Goal: Check status: Check status

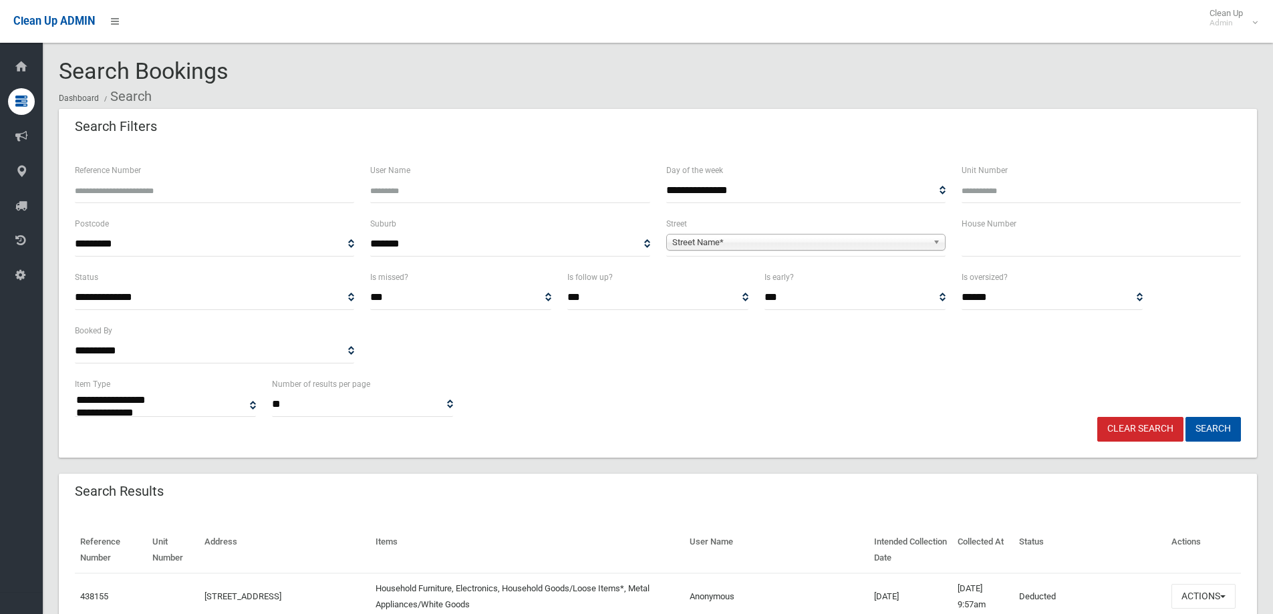
select select
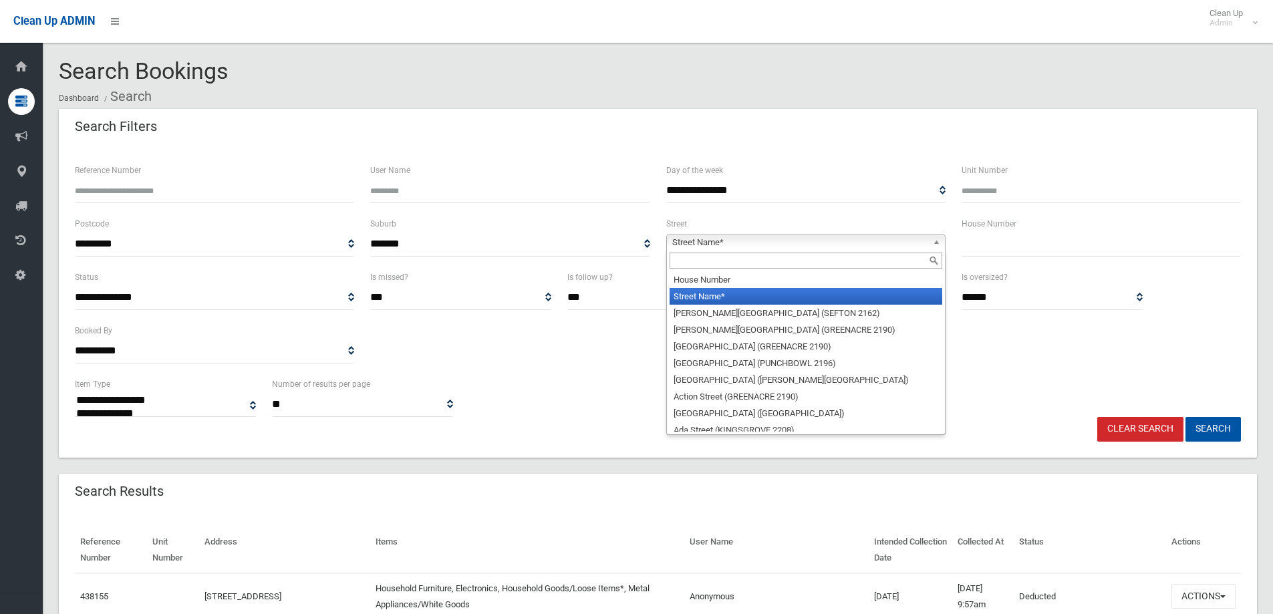
click at [691, 244] on span "Street Name*" at bounding box center [799, 242] width 255 height 16
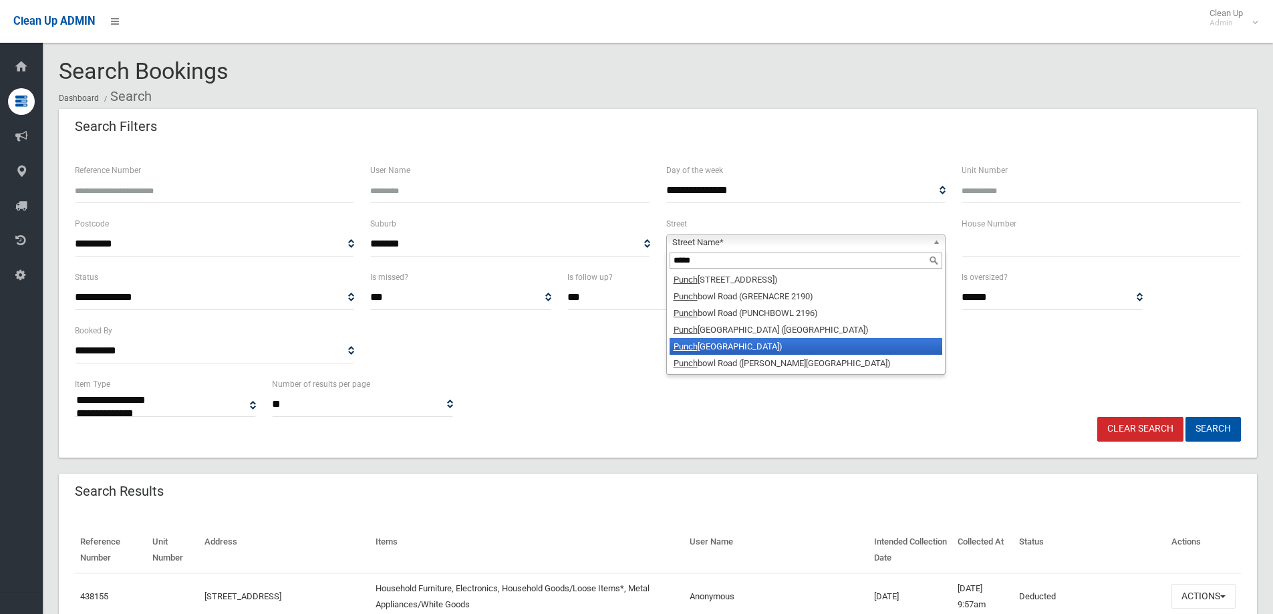
type input "*****"
drag, startPoint x: 789, startPoint y: 345, endPoint x: 826, endPoint y: 317, distance: 46.6
click at [789, 346] on li "Punch bowl Road (BELFIELD 2191)" at bounding box center [805, 346] width 273 height 17
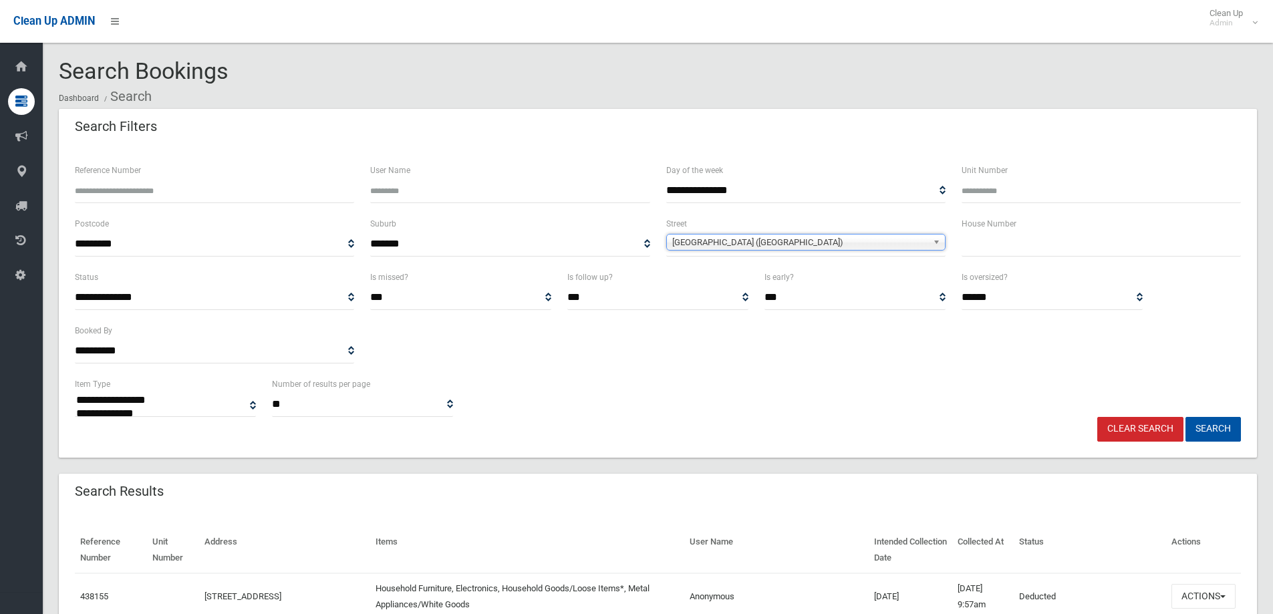
click at [994, 249] on input "text" at bounding box center [1100, 244] width 279 height 25
type input "***"
click at [1226, 426] on button "Search" at bounding box center [1212, 429] width 55 height 25
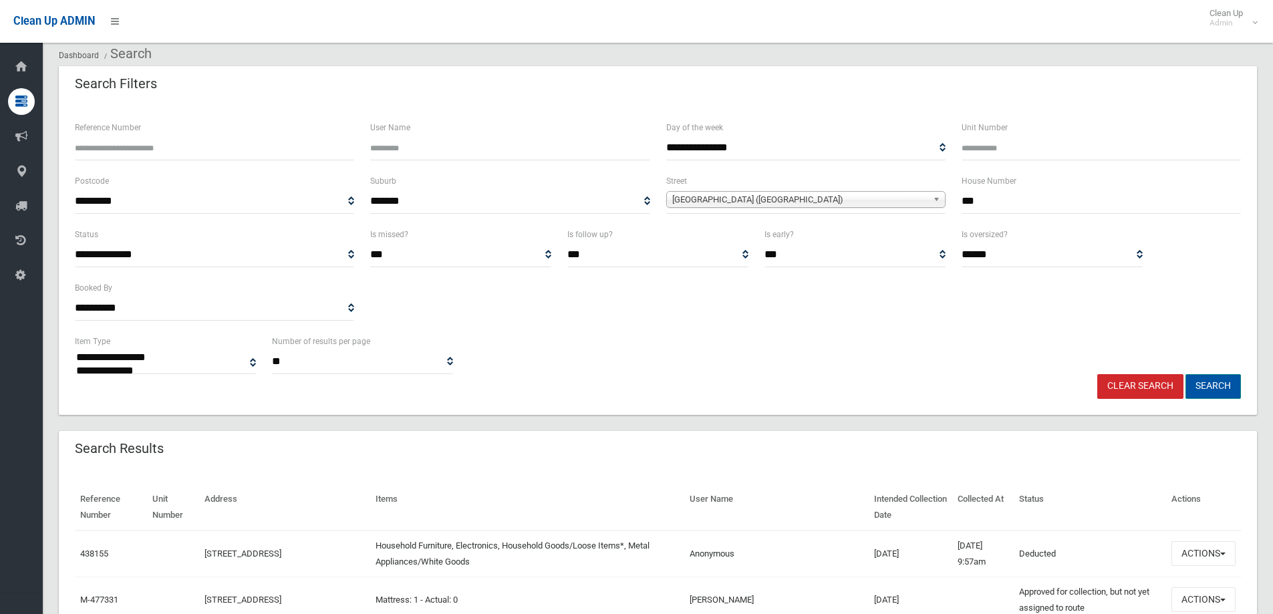
scroll to position [67, 0]
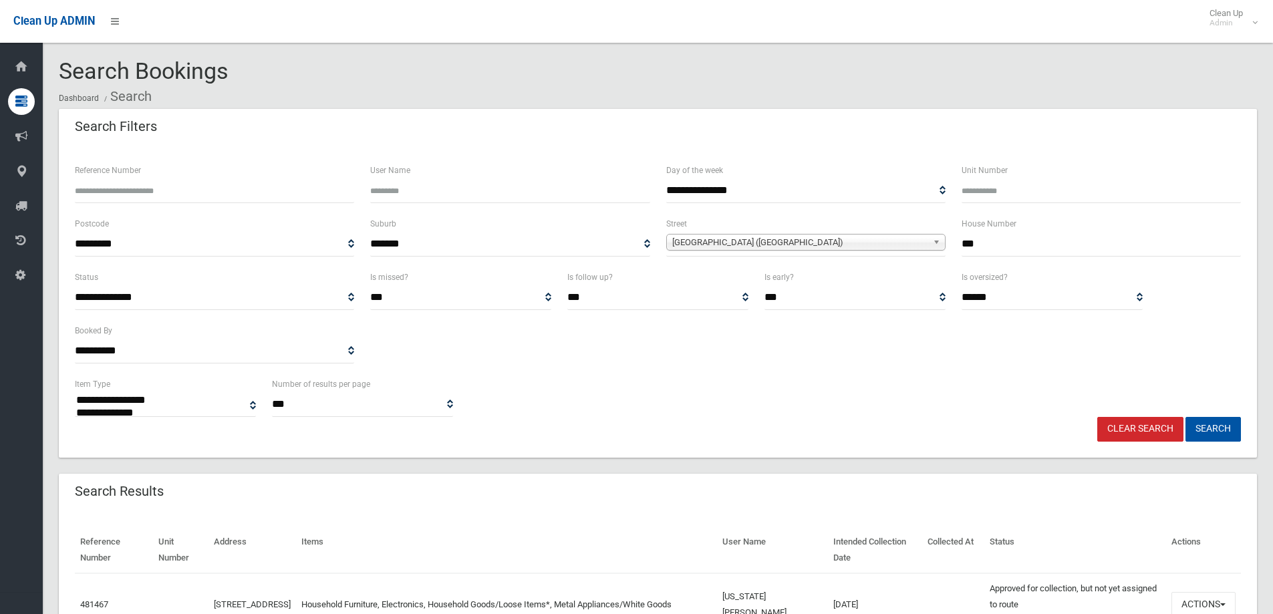
select select
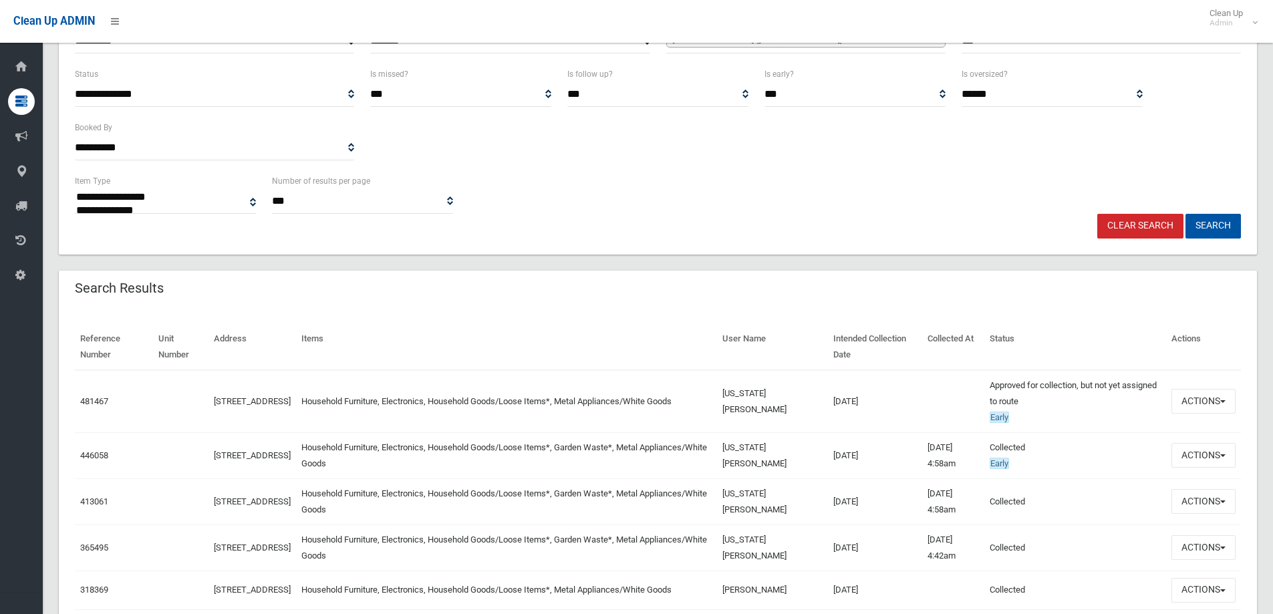
scroll to position [267, 0]
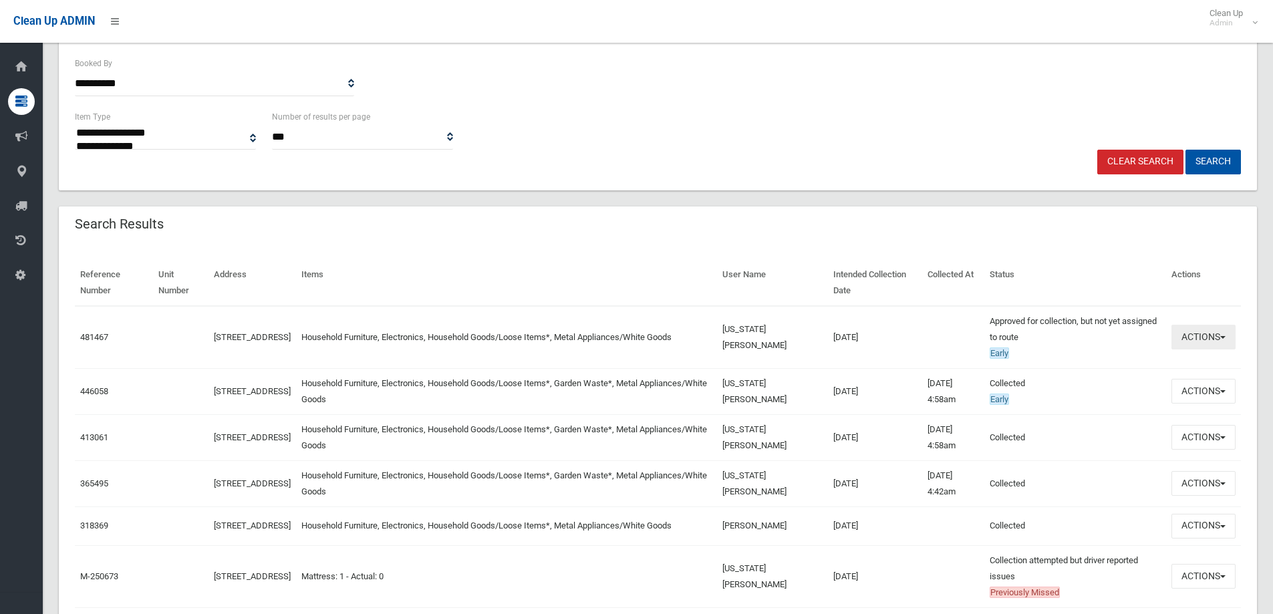
click at [1201, 335] on button "Actions" at bounding box center [1203, 337] width 64 height 25
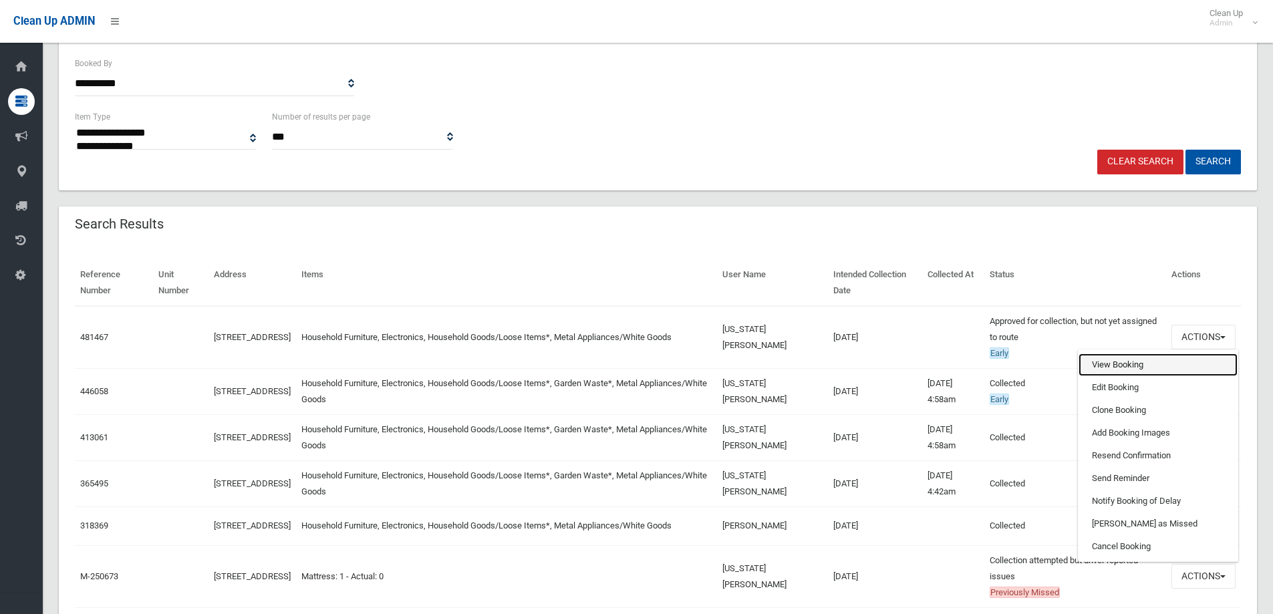
click at [1118, 365] on link "View Booking" at bounding box center [1157, 364] width 159 height 23
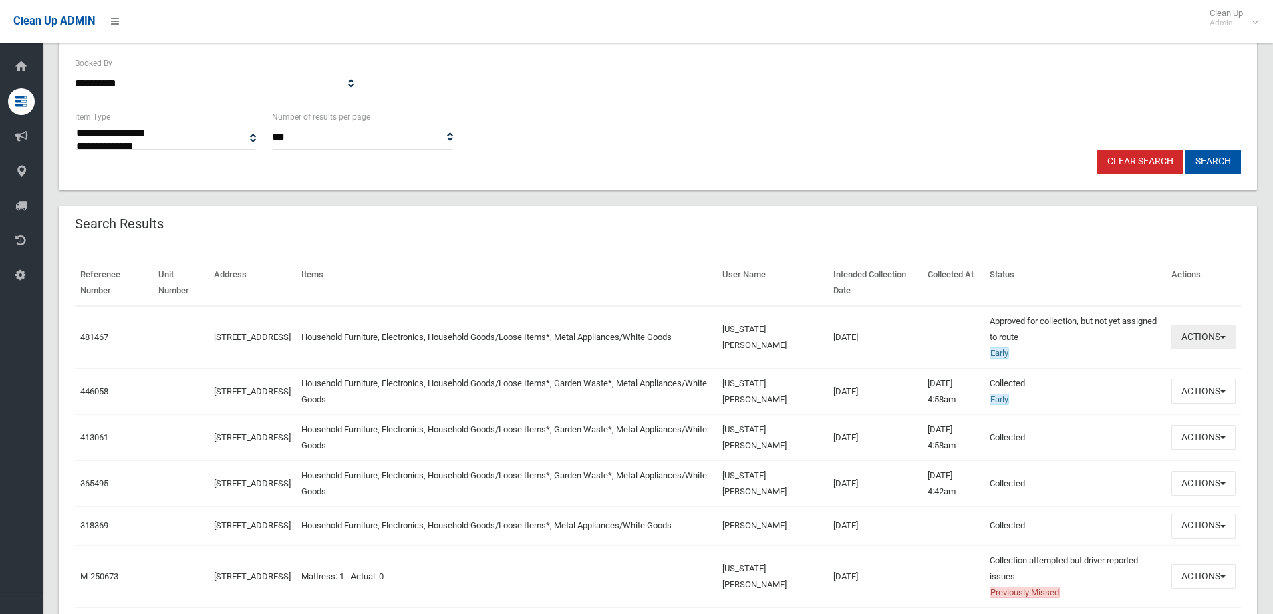
click at [1202, 333] on button "Actions" at bounding box center [1203, 337] width 64 height 25
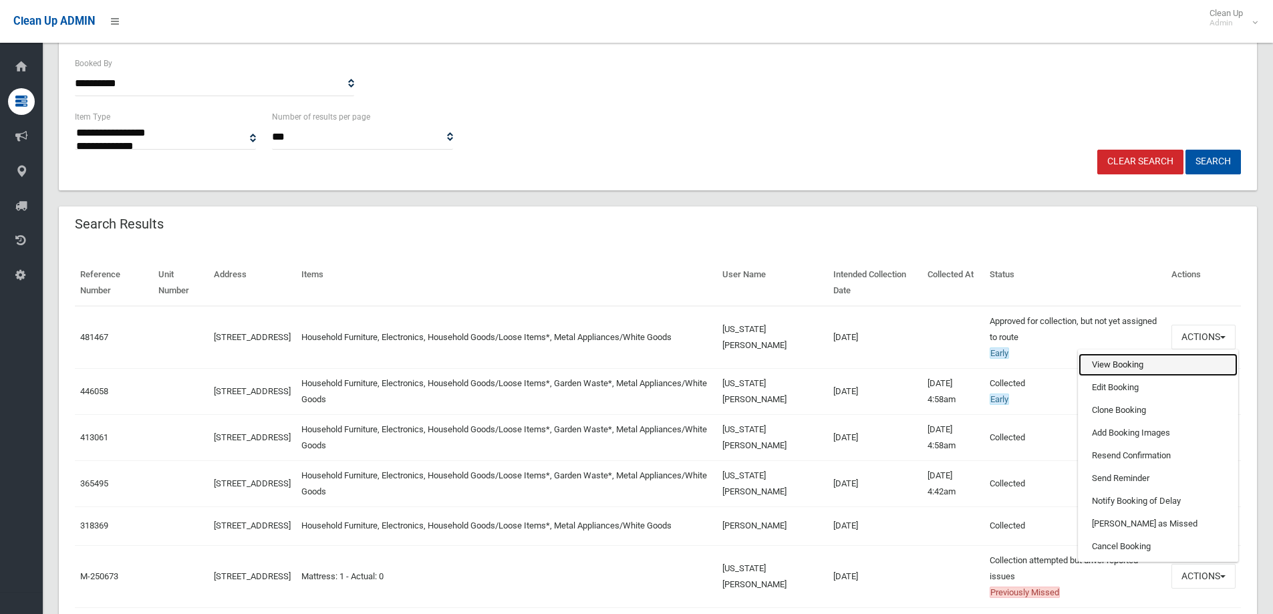
click at [1115, 371] on link "View Booking" at bounding box center [1157, 364] width 159 height 23
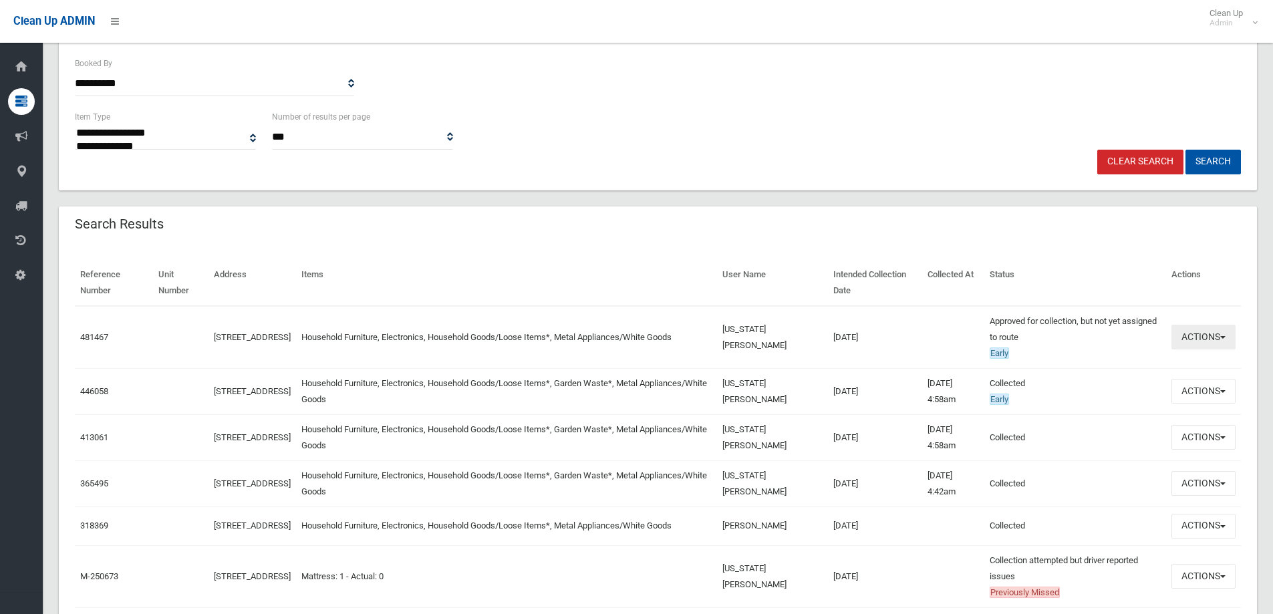
click at [1205, 339] on button "Actions" at bounding box center [1203, 337] width 64 height 25
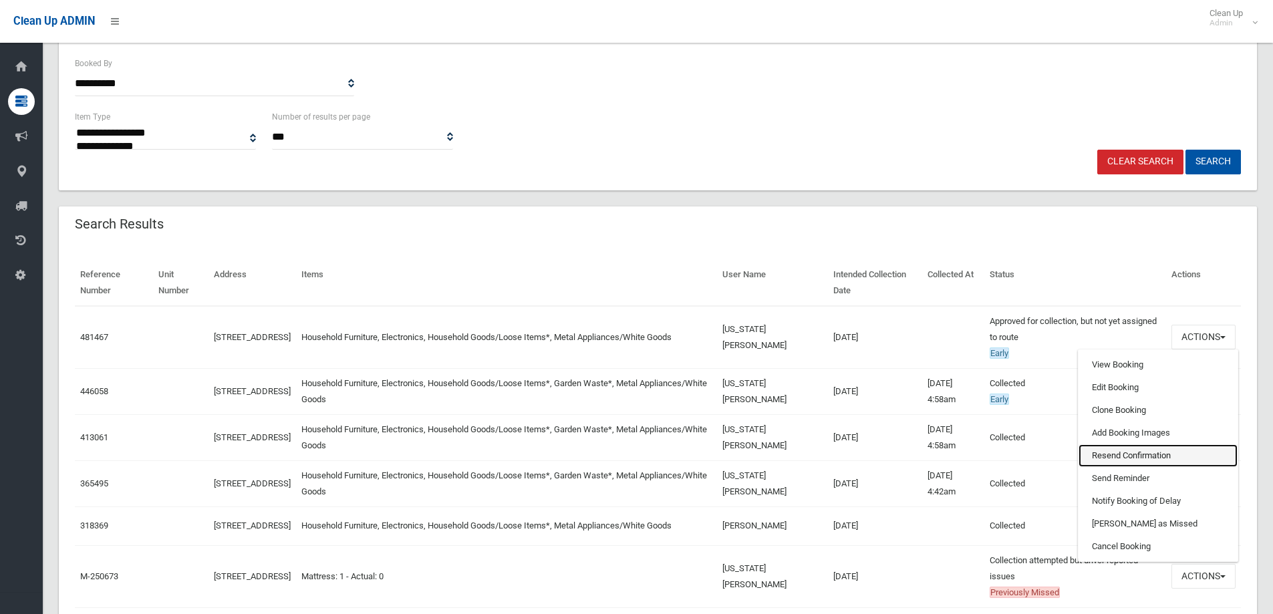
click at [1142, 460] on link "Resend Confirmation" at bounding box center [1157, 455] width 159 height 23
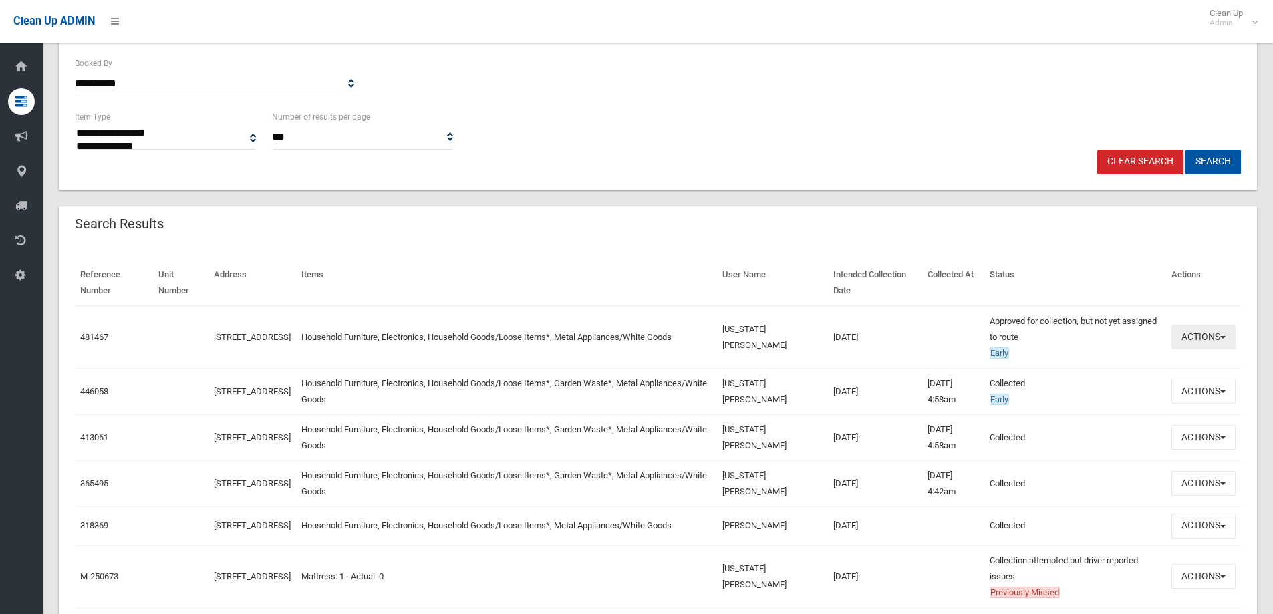
click at [1185, 343] on button "Actions" at bounding box center [1203, 337] width 64 height 25
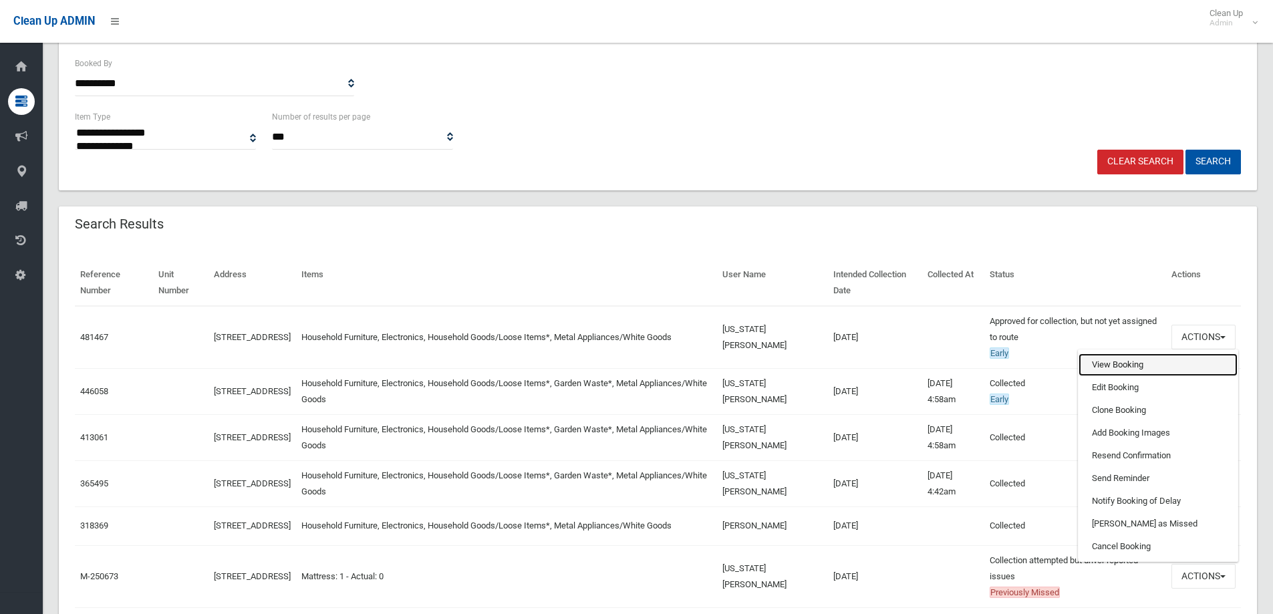
click at [1103, 367] on link "View Booking" at bounding box center [1157, 364] width 159 height 23
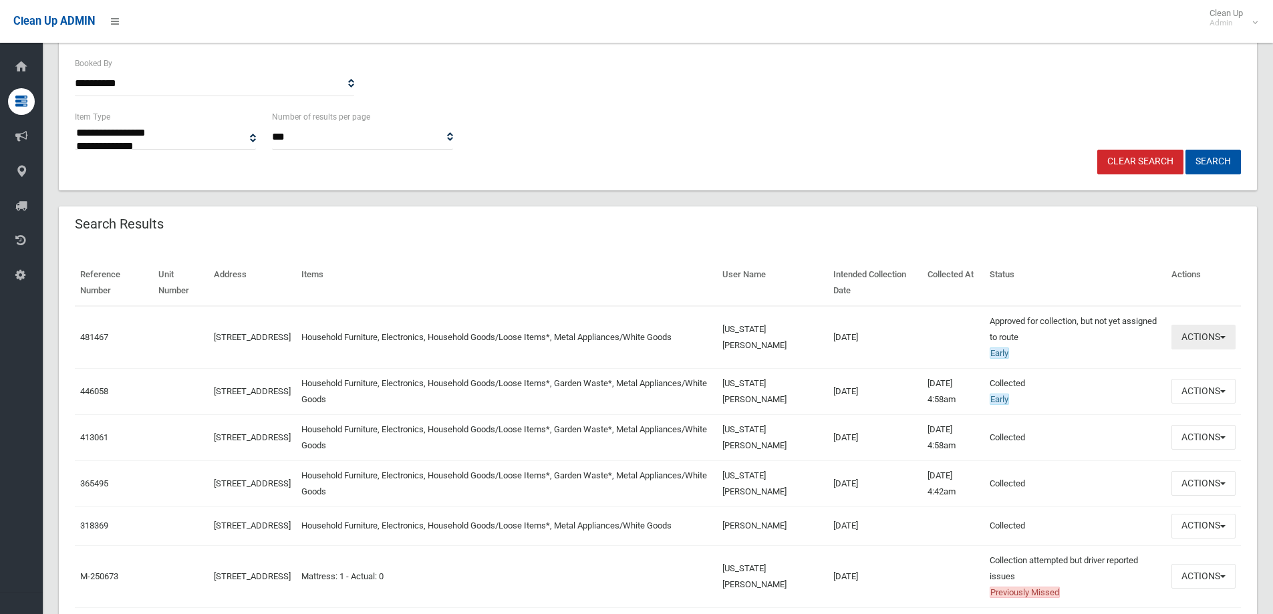
click at [1207, 339] on button "Actions" at bounding box center [1203, 337] width 64 height 25
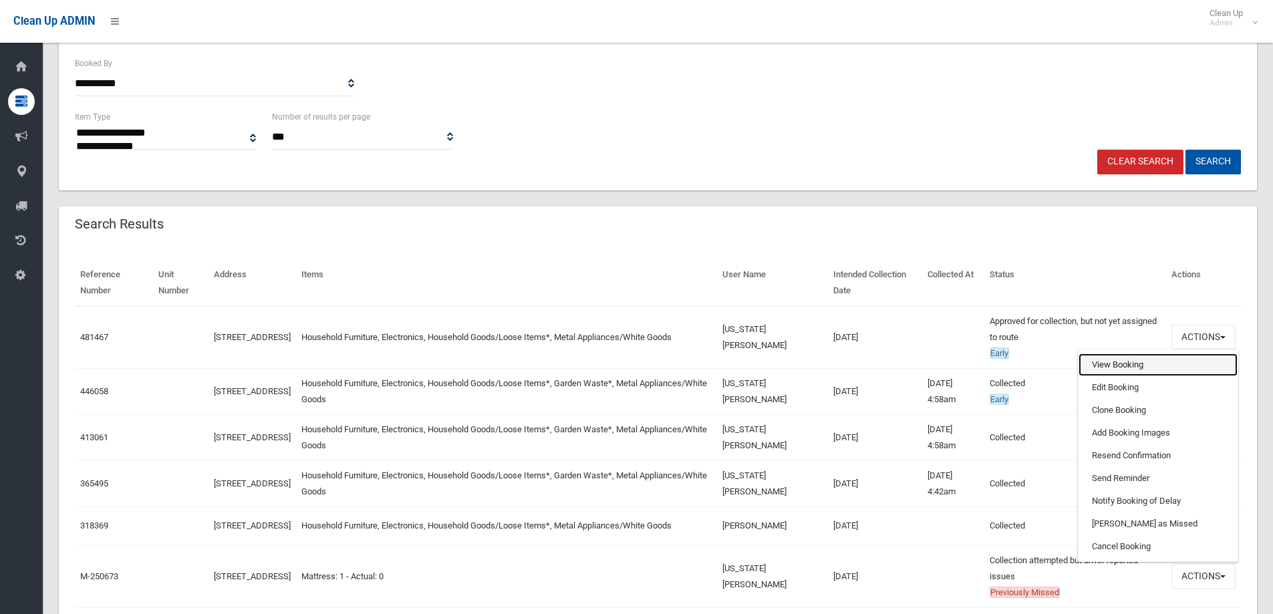
click at [1132, 361] on link "View Booking" at bounding box center [1157, 364] width 159 height 23
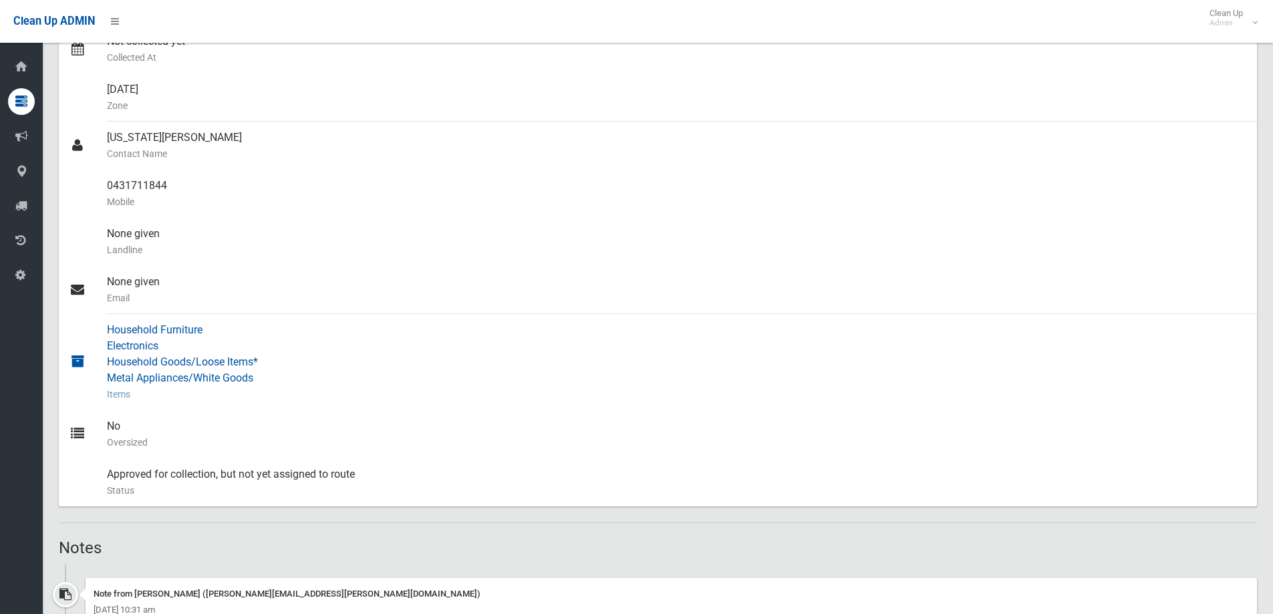
scroll to position [112, 0]
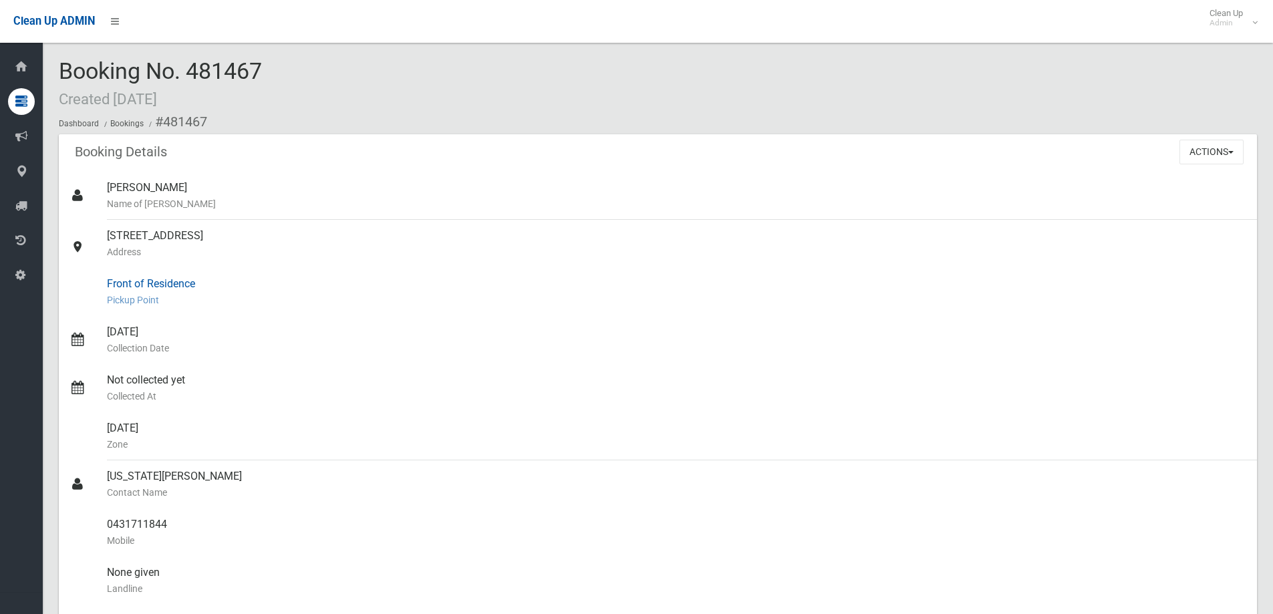
scroll to position [334, 0]
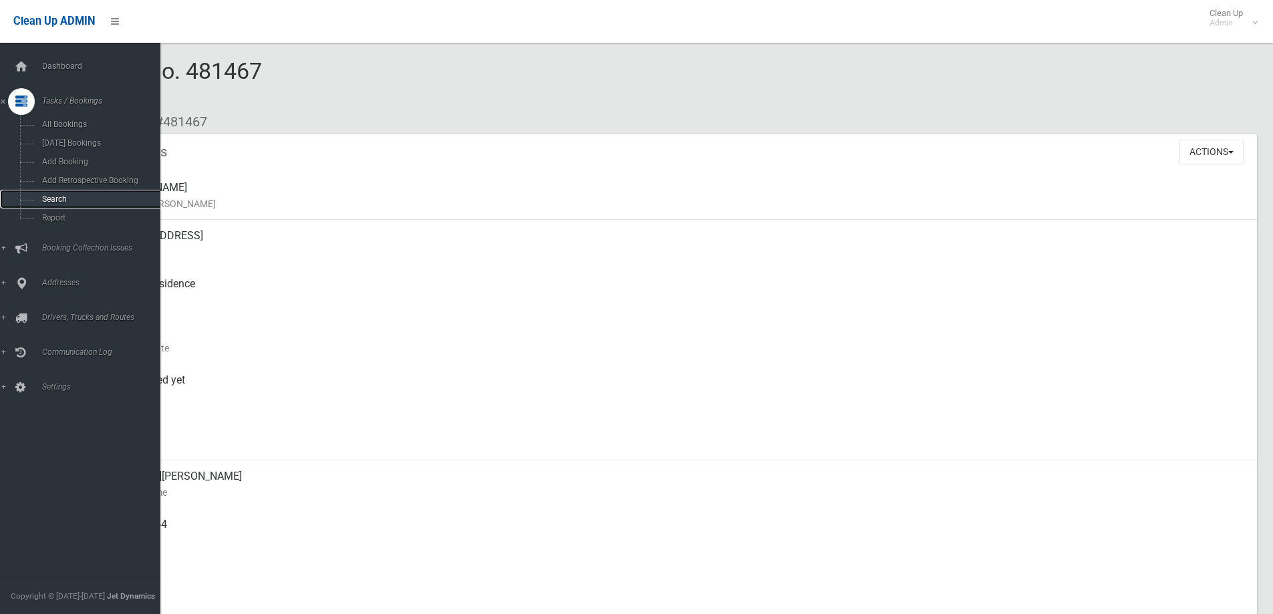
click at [55, 199] on span "Search" at bounding box center [98, 198] width 121 height 9
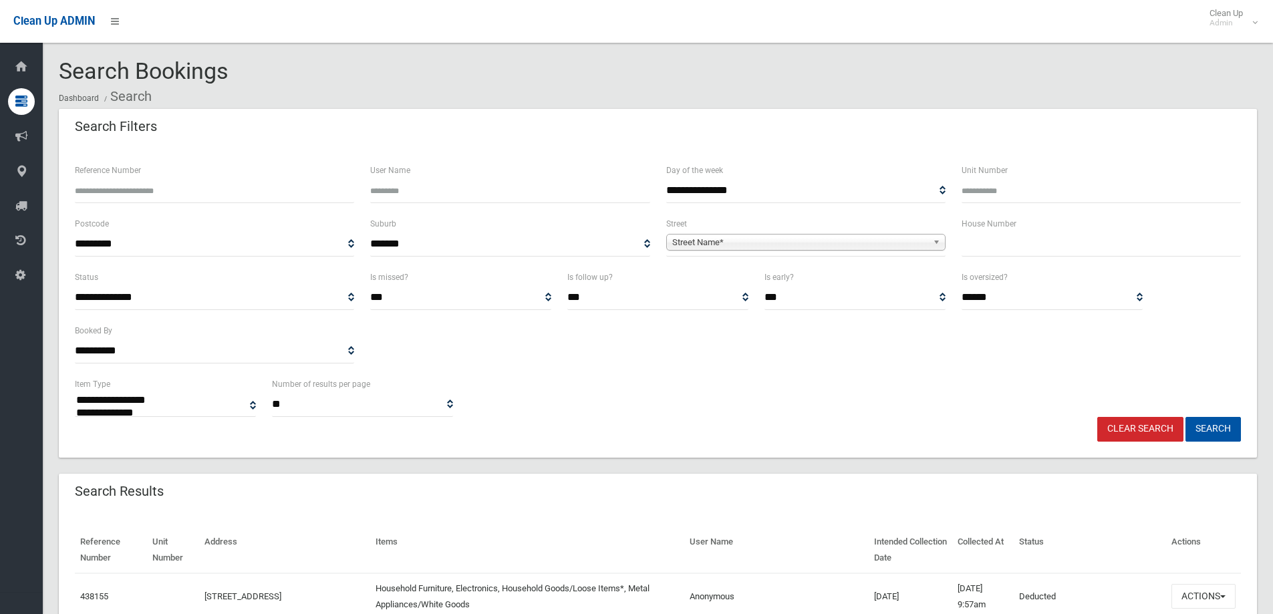
select select
